Goal: Ask a question

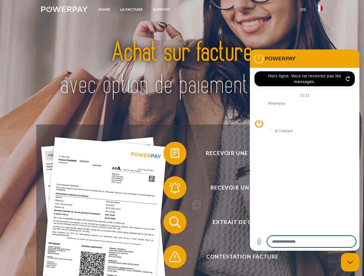
click at [64, 10] on img at bounding box center [64, 9] width 46 height 6
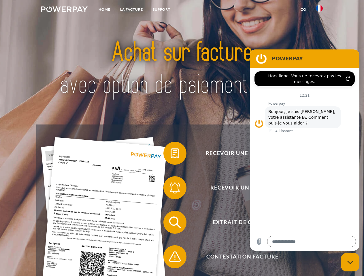
click at [319, 10] on img at bounding box center [318, 8] width 7 height 7
click at [303, 9] on link "CG" at bounding box center [302, 9] width 15 height 10
click at [170, 155] on span at bounding box center [166, 153] width 29 height 29
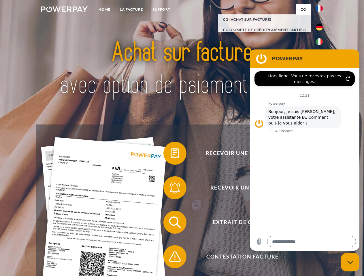
click at [170, 189] on span at bounding box center [166, 188] width 29 height 29
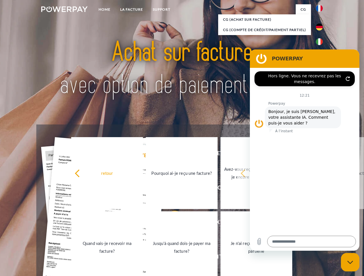
click at [170, 224] on link "Jusqu'à quand dois-je payer ma facture?" at bounding box center [182, 248] width 72 height 72
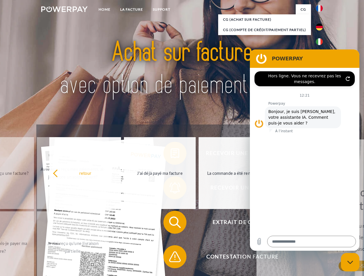
click at [170, 258] on span at bounding box center [166, 257] width 29 height 29
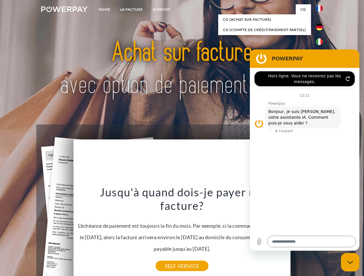
click at [350, 263] on icon "Fermer la fenêtre de messagerie" at bounding box center [350, 263] width 6 height 4
type textarea "*"
